Goal: Navigation & Orientation: Find specific page/section

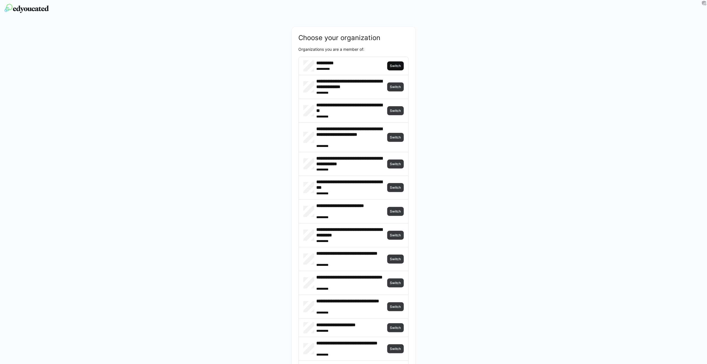
click at [387, 68] on span "Switch" at bounding box center [395, 65] width 17 height 9
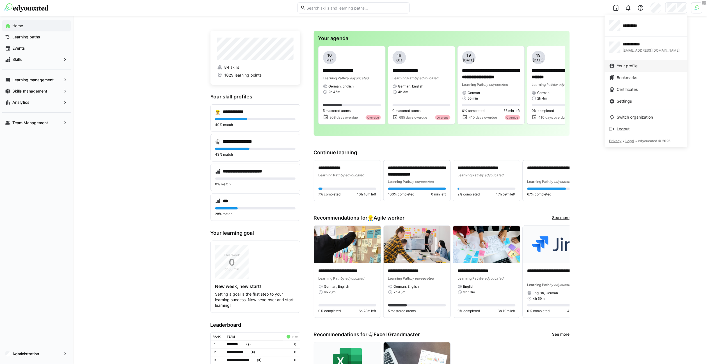
click at [629, 64] on span "Your profile" at bounding box center [627, 66] width 21 height 6
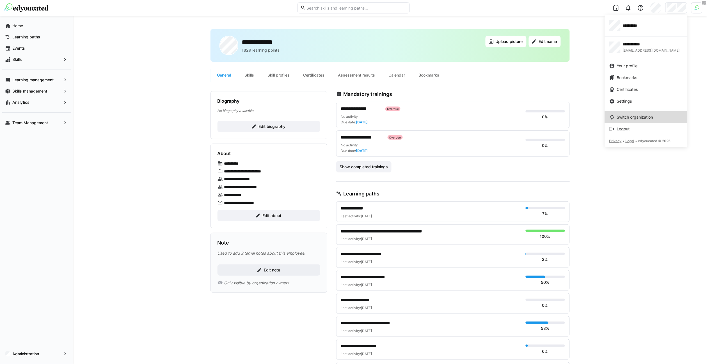
click at [625, 116] on span "Switch organization" at bounding box center [635, 117] width 36 height 6
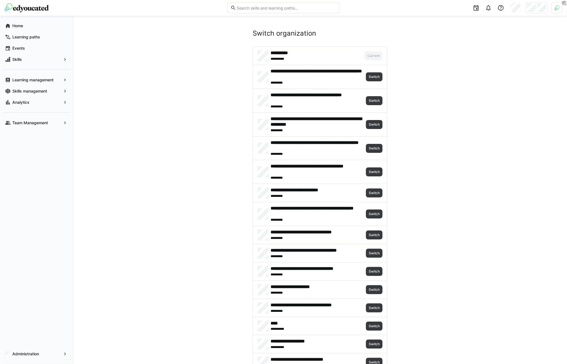
click at [47, 24] on span "Home" at bounding box center [40, 26] width 56 height 6
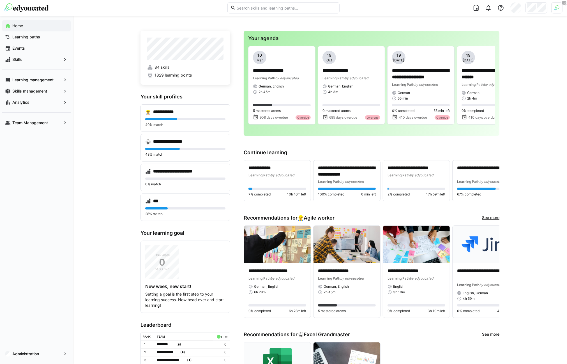
drag, startPoint x: 53, startPoint y: 159, endPoint x: 82, endPoint y: 131, distance: 40.3
